Goal: Entertainment & Leisure: Consume media (video, audio)

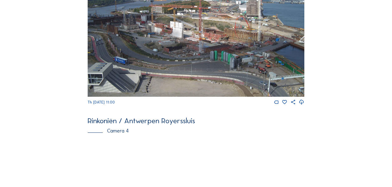
scroll to position [576, 0]
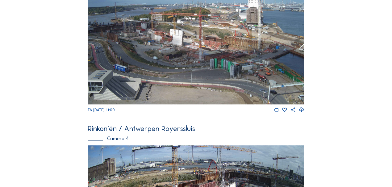
click at [218, 61] on img at bounding box center [196, 44] width 217 height 122
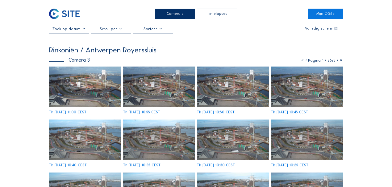
click at [83, 89] on img at bounding box center [85, 87] width 72 height 40
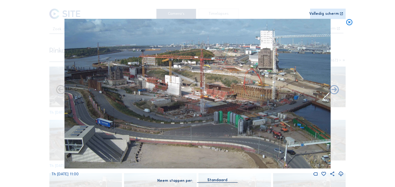
click at [348, 21] on icon at bounding box center [349, 23] width 7 height 8
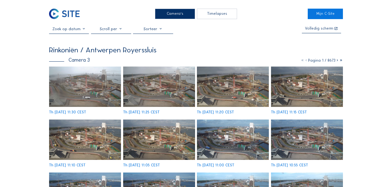
click at [89, 91] on img at bounding box center [85, 87] width 72 height 40
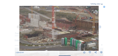
click at [105, 7] on icon at bounding box center [105, 7] width 2 height 2
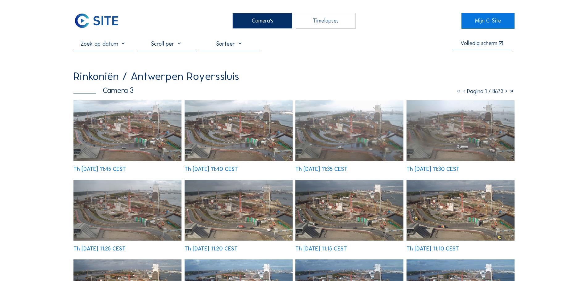
click at [139, 131] on img at bounding box center [127, 130] width 108 height 61
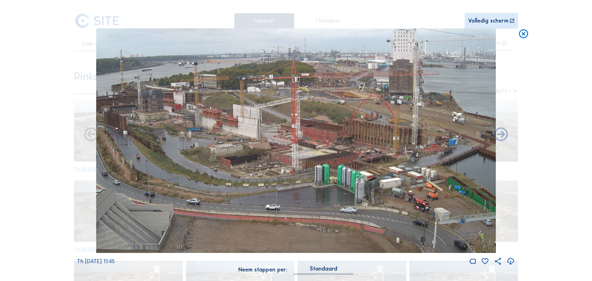
click at [524, 35] on icon at bounding box center [523, 33] width 11 height 11
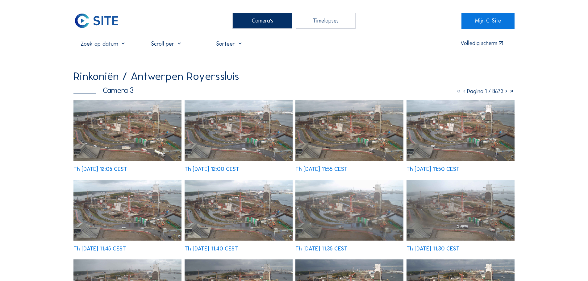
click at [140, 131] on img at bounding box center [127, 130] width 108 height 61
